Goal: Information Seeking & Learning: Learn about a topic

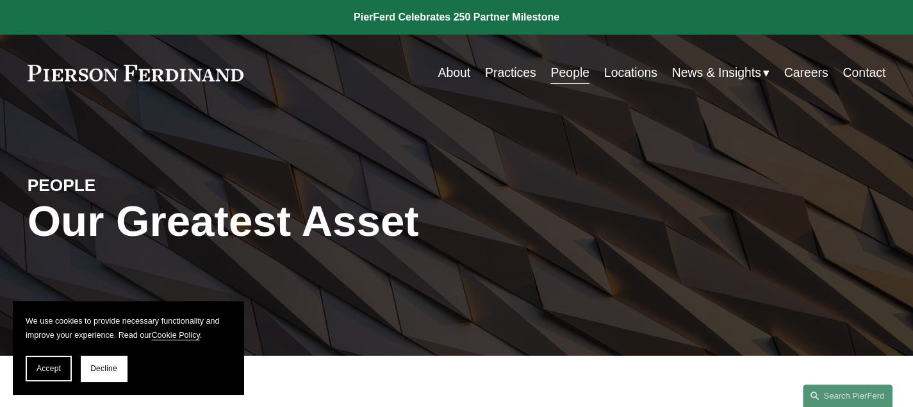
click at [504, 72] on link "Practices" at bounding box center [510, 72] width 51 height 25
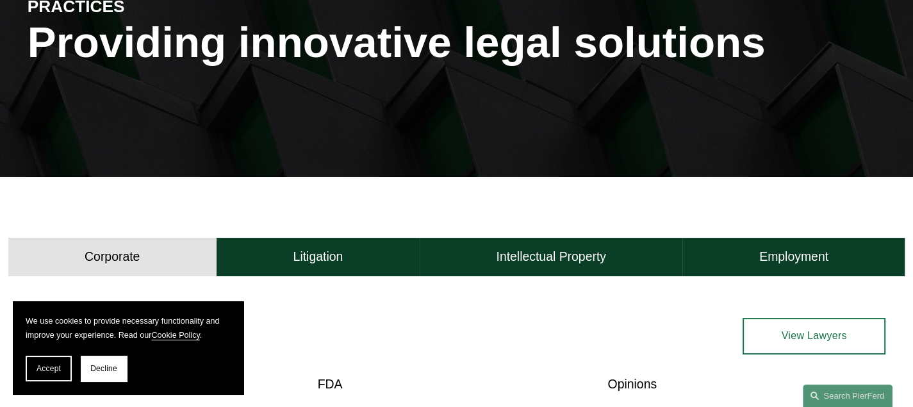
scroll to position [192, 0]
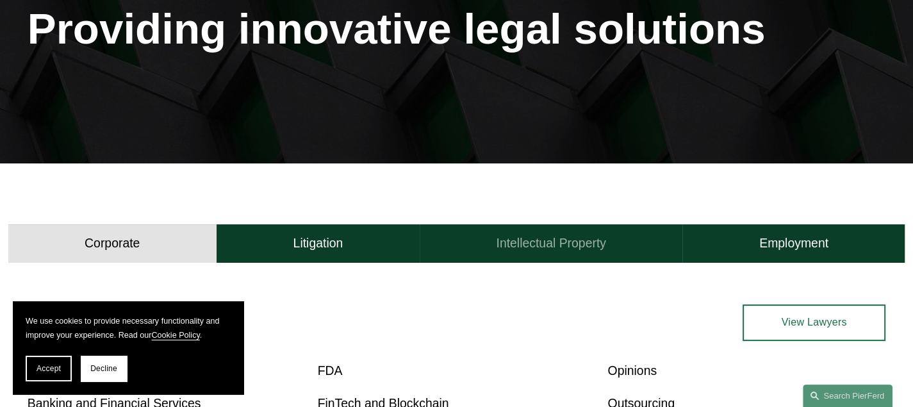
click at [527, 244] on h4 "Intellectual Property" at bounding box center [551, 243] width 110 height 16
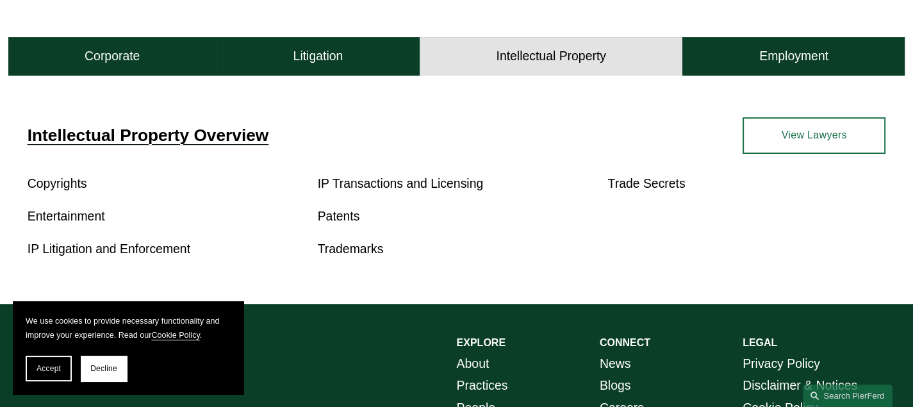
scroll to position [385, 0]
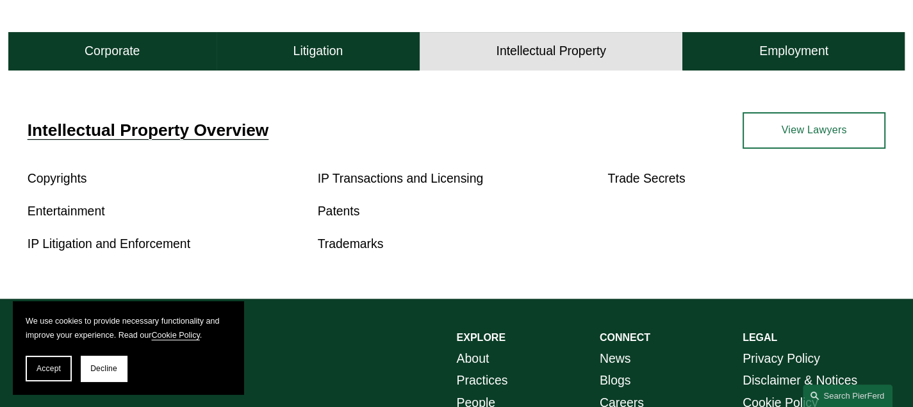
click at [62, 212] on link "Entertainment" at bounding box center [67, 211] width 78 height 14
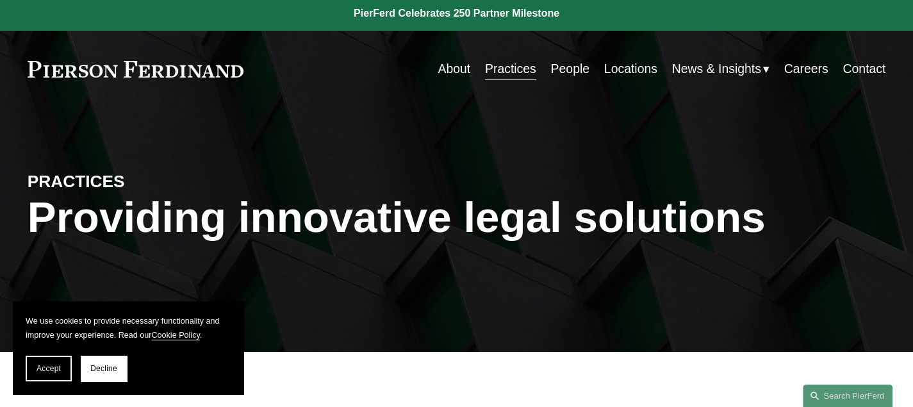
scroll to position [0, 0]
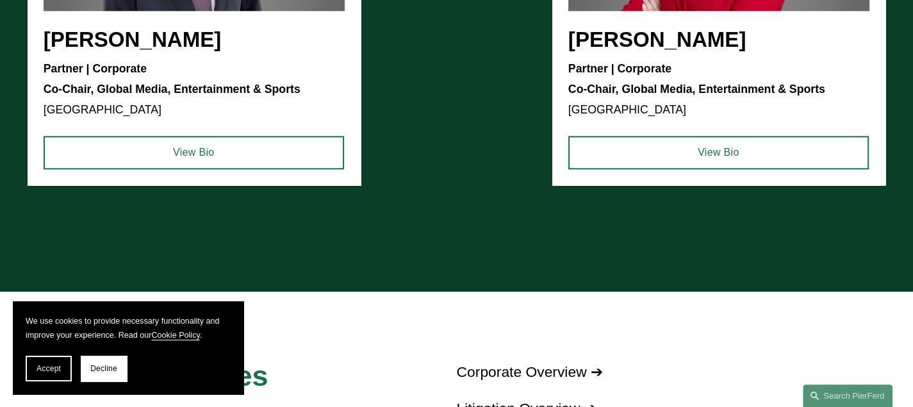
scroll to position [1410, 0]
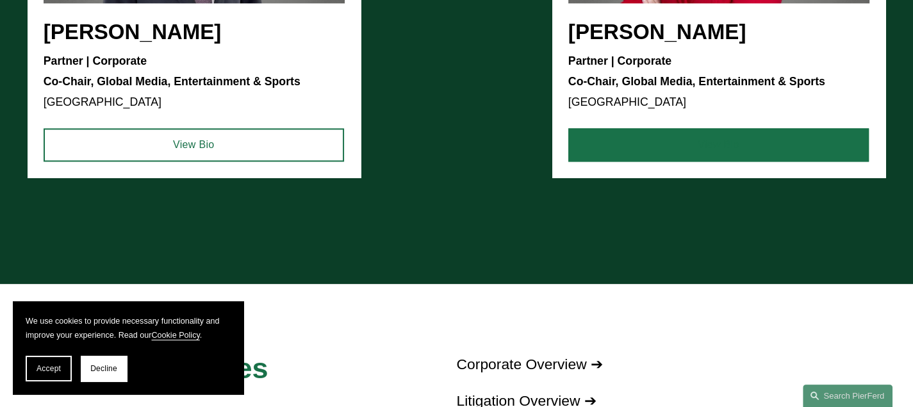
click at [627, 156] on link "View Bio" at bounding box center [719, 144] width 301 height 33
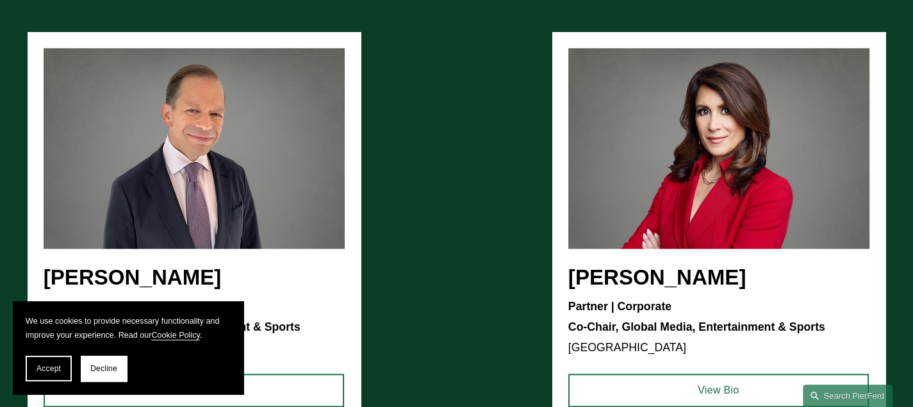
scroll to position [1154, 0]
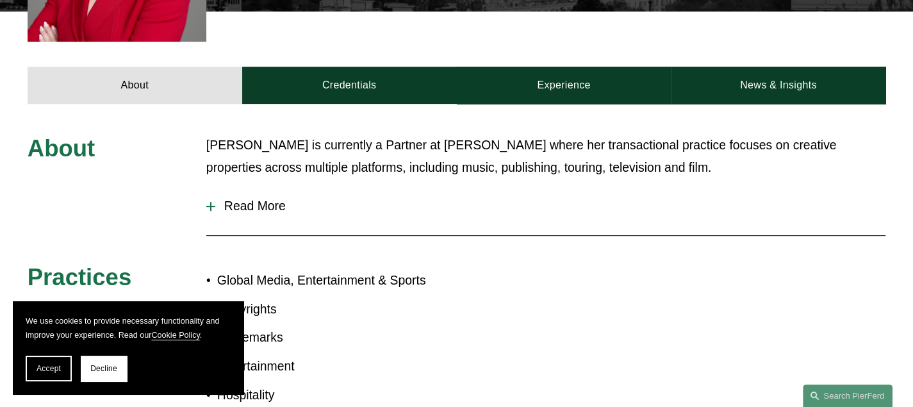
scroll to position [510, 0]
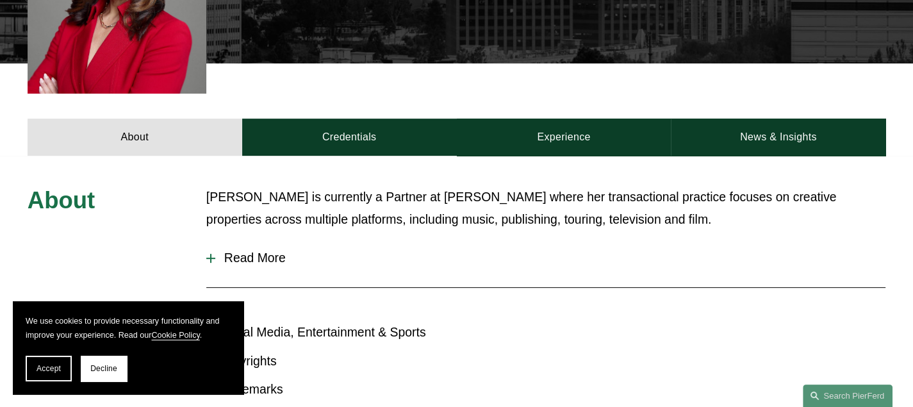
click at [267, 251] on span "Read More" at bounding box center [550, 258] width 670 height 15
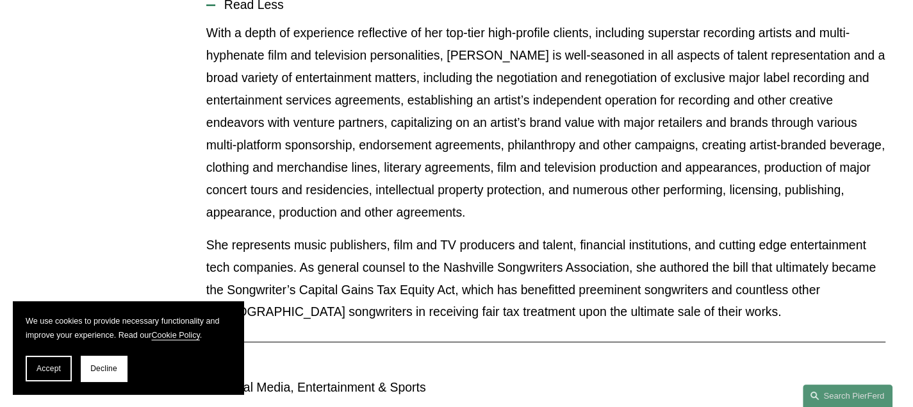
scroll to position [767, 0]
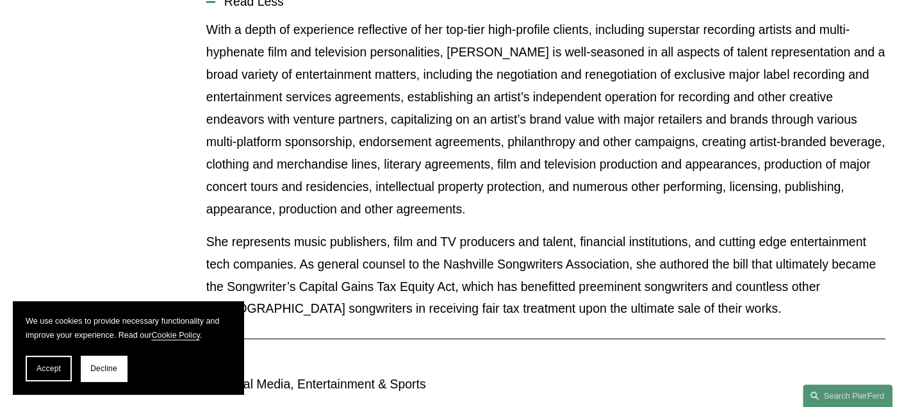
drag, startPoint x: 103, startPoint y: 375, endPoint x: 144, endPoint y: 323, distance: 65.8
click at [104, 375] on button "Decline" at bounding box center [104, 369] width 46 height 26
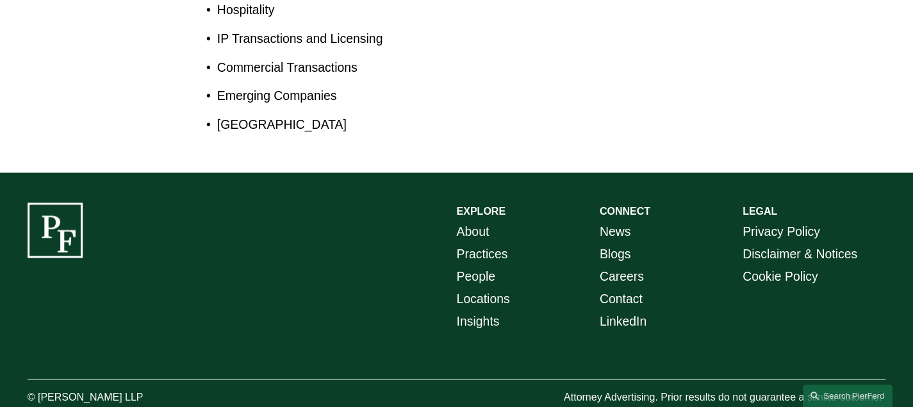
scroll to position [1267, 0]
